Goal: Task Accomplishment & Management: Complete application form

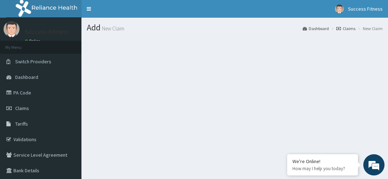
click at [349, 27] on link "Claims" at bounding box center [346, 29] width 19 height 6
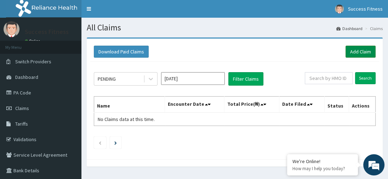
click at [354, 50] on link "Add Claim" at bounding box center [361, 52] width 30 height 12
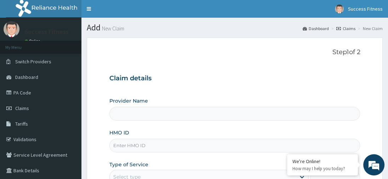
type input "Success Fitness - Ota"
type input "1"
click at [172, 145] on input "HMO ID" at bounding box center [235, 146] width 251 height 14
type input "d"
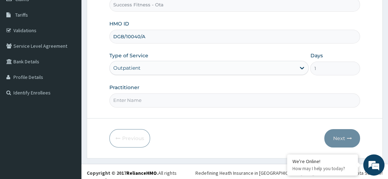
scroll to position [111, 0]
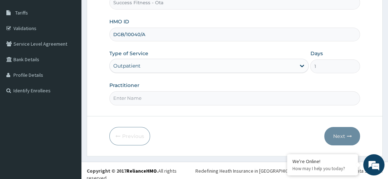
type input "DGB/10040/A"
click at [282, 97] on input "Practitioner" at bounding box center [235, 98] width 251 height 14
type input "BLESSING"
click at [338, 132] on button "Next" at bounding box center [343, 136] width 36 height 18
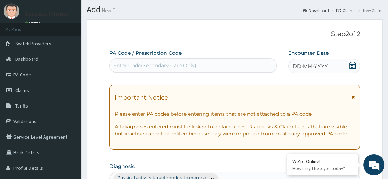
scroll to position [0, 0]
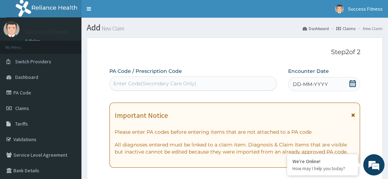
click at [353, 80] on icon at bounding box center [352, 83] width 7 height 7
click at [221, 81] on div "Enter Code(Secondary Care Only)" at bounding box center [193, 83] width 167 height 11
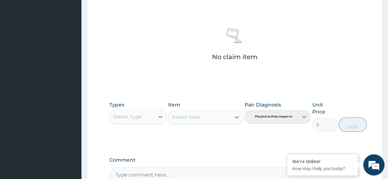
scroll to position [268, 0]
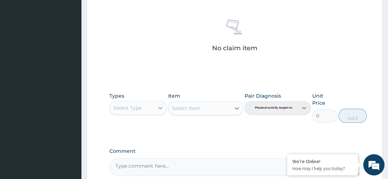
type input "PA/15C3BC"
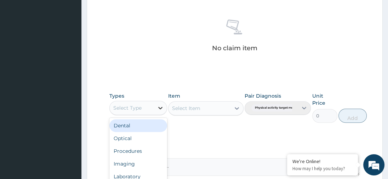
click at [161, 107] on icon at bounding box center [160, 108] width 7 height 7
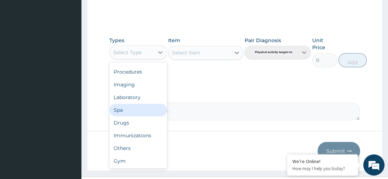
scroll to position [324, 0]
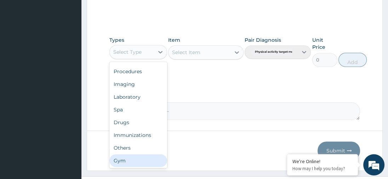
click at [132, 165] on div "Gym" at bounding box center [139, 161] width 58 height 13
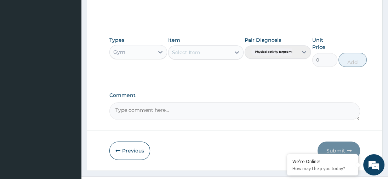
click at [239, 51] on icon at bounding box center [237, 52] width 4 height 2
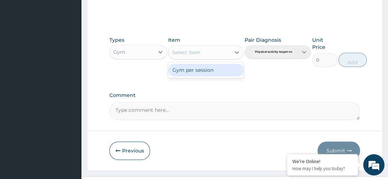
click at [208, 71] on div "Gym per session" at bounding box center [205, 70] width 75 height 13
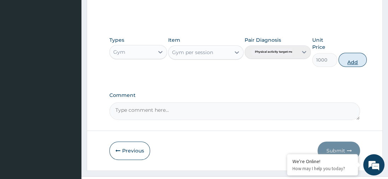
click at [354, 53] on button "Add" at bounding box center [353, 60] width 28 height 14
type input "0"
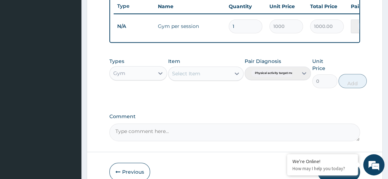
scroll to position [297, 0]
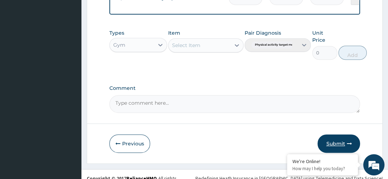
click at [342, 135] on button "Submit" at bounding box center [339, 144] width 43 height 18
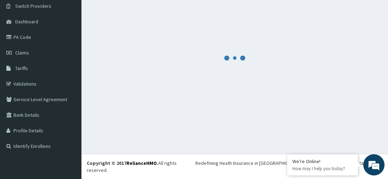
scroll to position [48, 0]
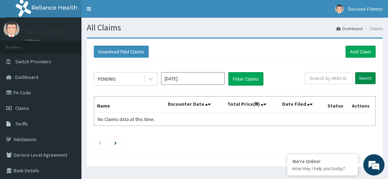
click at [364, 81] on input "Search" at bounding box center [365, 78] width 21 height 12
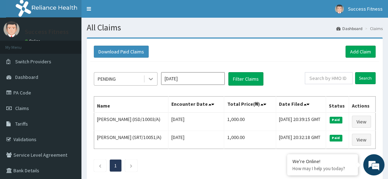
click at [152, 79] on icon at bounding box center [150, 78] width 7 height 7
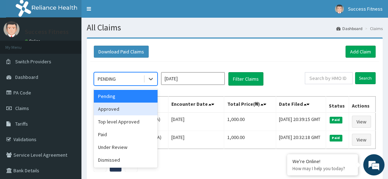
click at [143, 108] on div "Approved" at bounding box center [126, 109] width 64 height 13
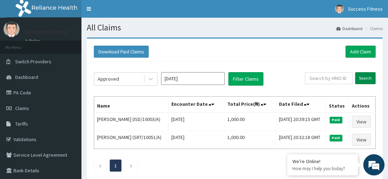
click at [364, 80] on input "Search" at bounding box center [365, 78] width 21 height 12
click at [151, 79] on icon at bounding box center [150, 78] width 7 height 7
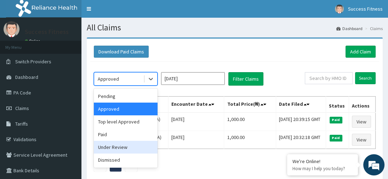
click at [148, 147] on div "Under Review" at bounding box center [126, 147] width 64 height 13
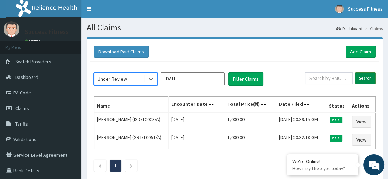
click at [370, 77] on input "Search" at bounding box center [365, 78] width 21 height 12
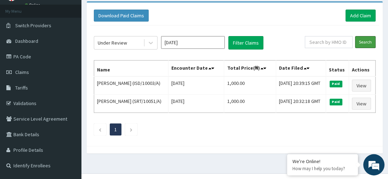
scroll to position [38, 0]
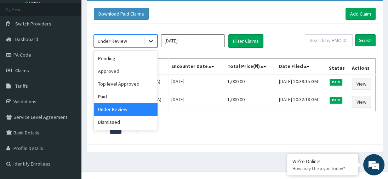
click at [151, 42] on icon at bounding box center [151, 41] width 4 height 2
click at [153, 86] on div "Top level Approved" at bounding box center [126, 84] width 64 height 13
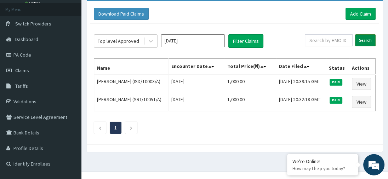
click at [367, 40] on input "Search" at bounding box center [365, 40] width 21 height 12
click at [152, 42] on icon at bounding box center [150, 41] width 7 height 7
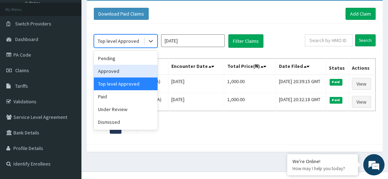
click at [140, 71] on div "Approved" at bounding box center [126, 71] width 64 height 13
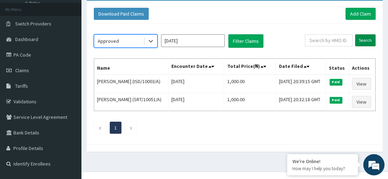
click at [370, 39] on input "Search" at bounding box center [365, 40] width 21 height 12
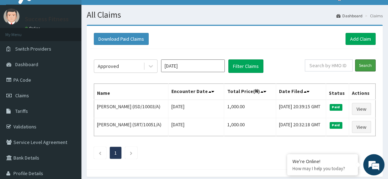
scroll to position [0, 0]
